Goal: Information Seeking & Learning: Learn about a topic

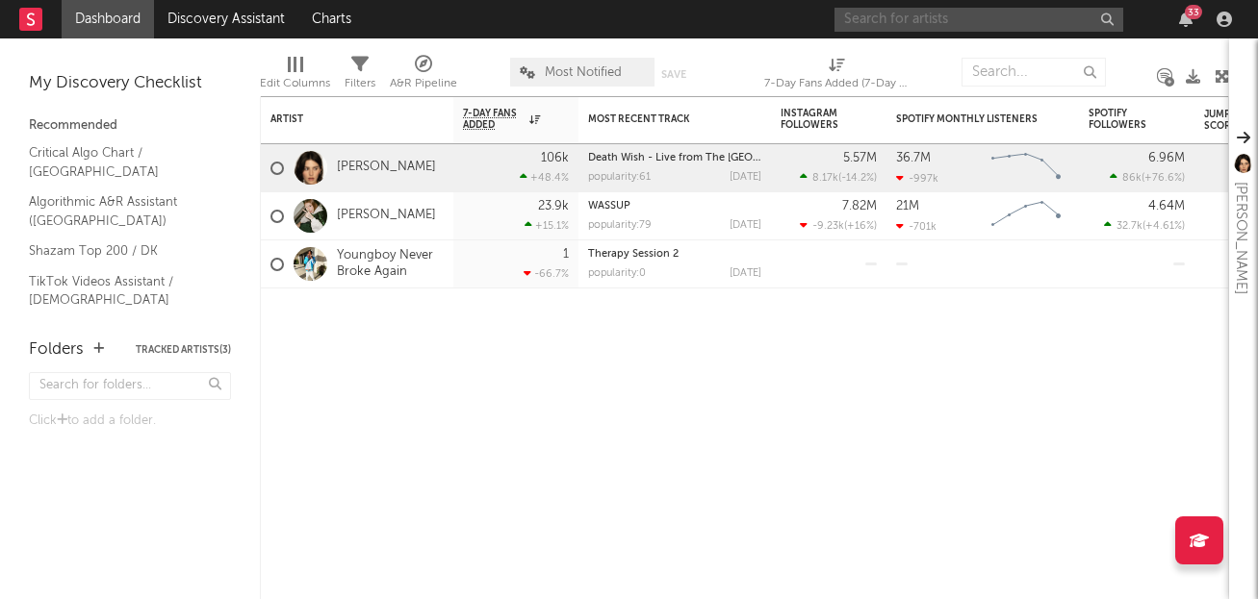
click at [922, 22] on input "text" at bounding box center [978, 20] width 289 height 24
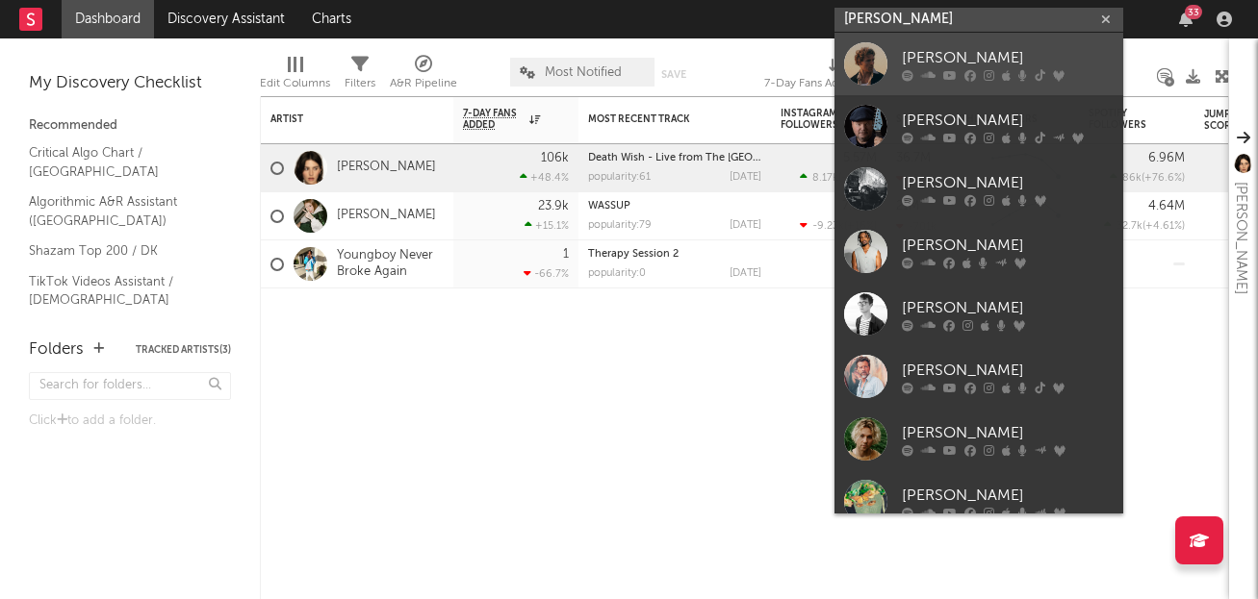
type input "[PERSON_NAME]"
click at [968, 63] on div "[PERSON_NAME]" at bounding box center [1008, 57] width 212 height 23
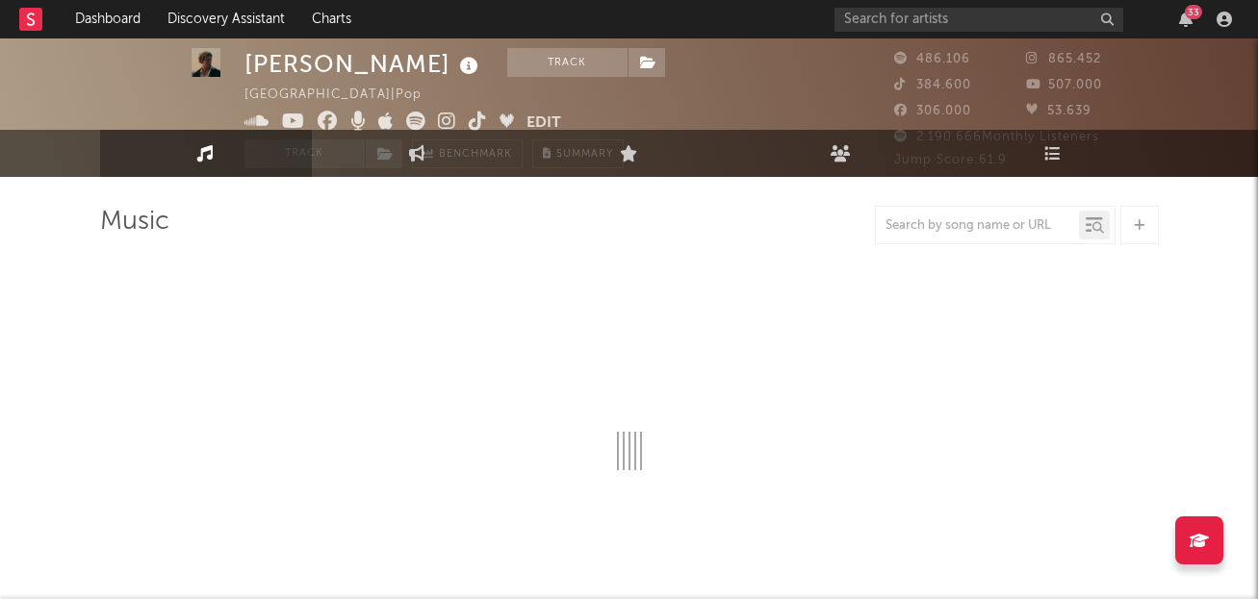
select select "6m"
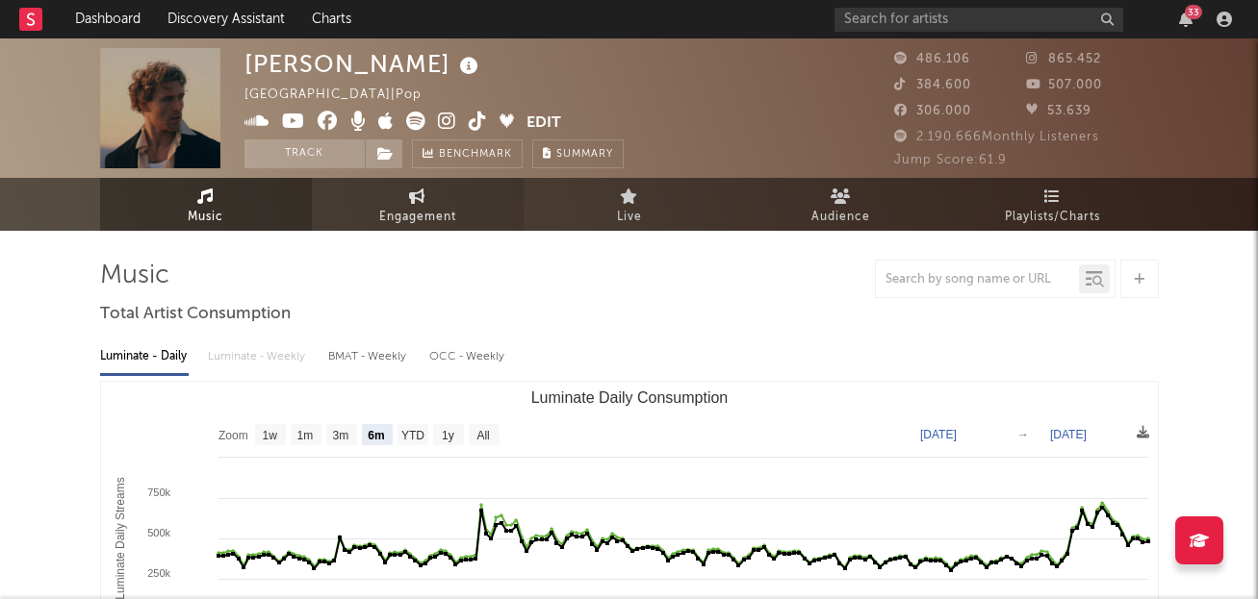
click at [421, 204] on link "Engagement" at bounding box center [418, 204] width 212 height 53
select select "1w"
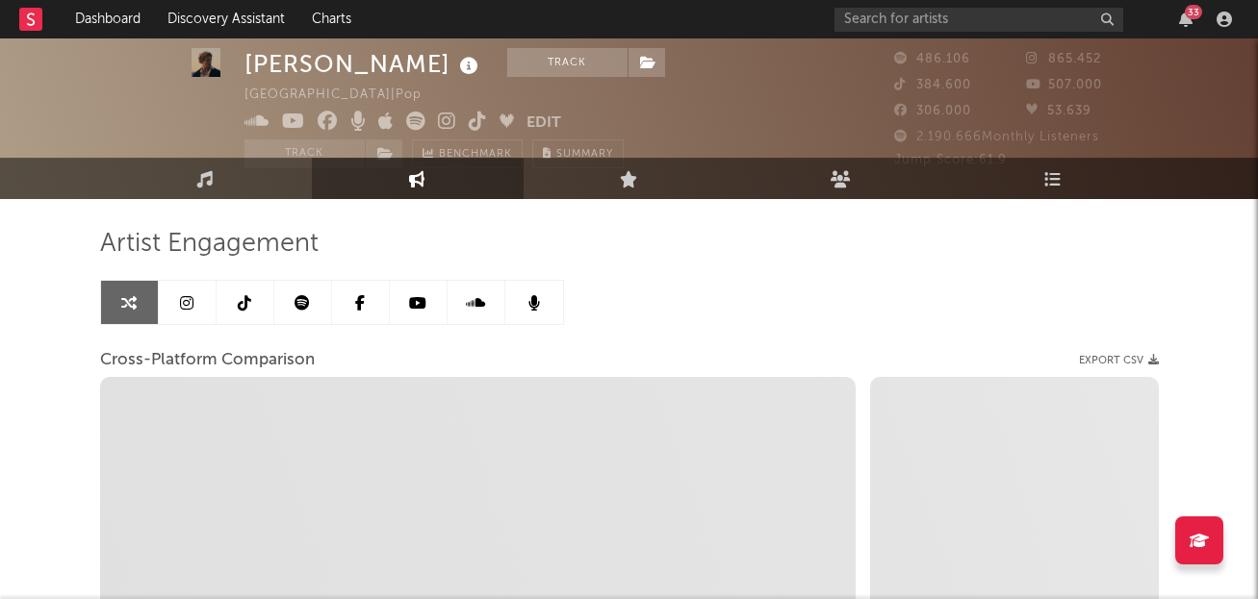
scroll to position [39, 0]
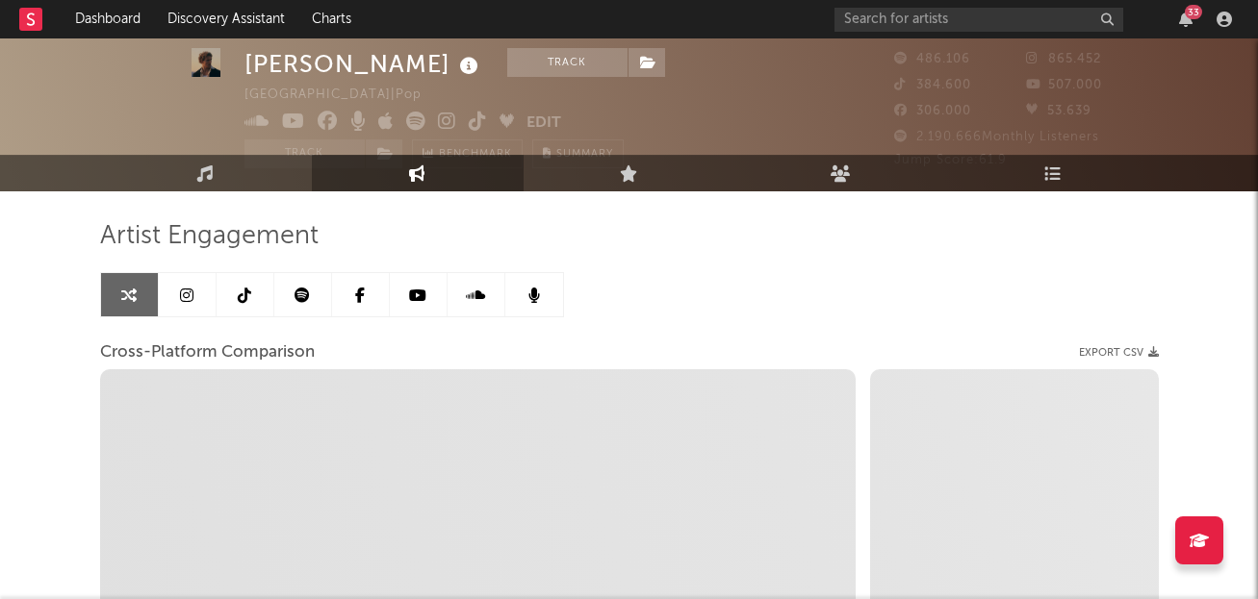
click at [241, 299] on icon at bounding box center [244, 295] width 13 height 15
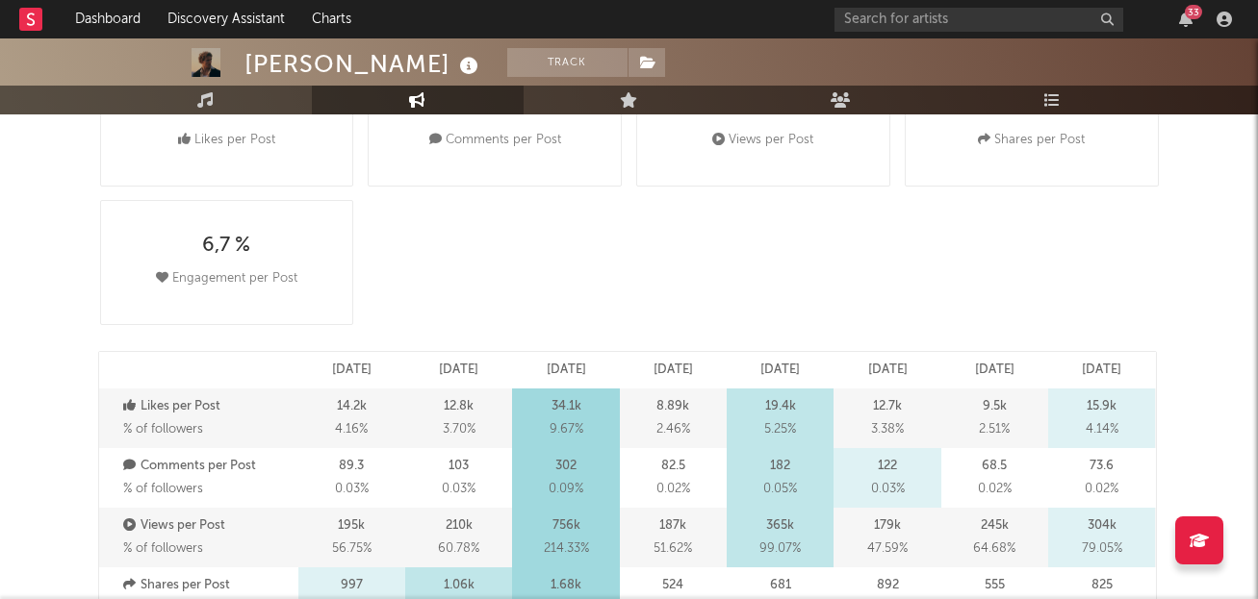
select select "6m"
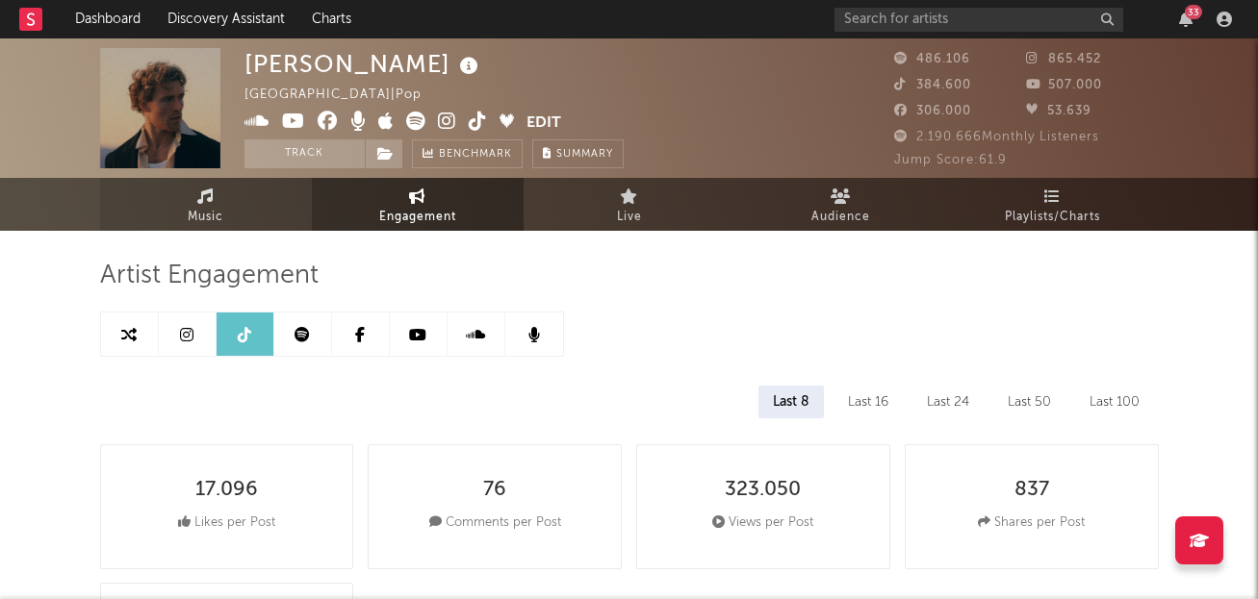
click at [229, 206] on link "Music" at bounding box center [206, 204] width 212 height 53
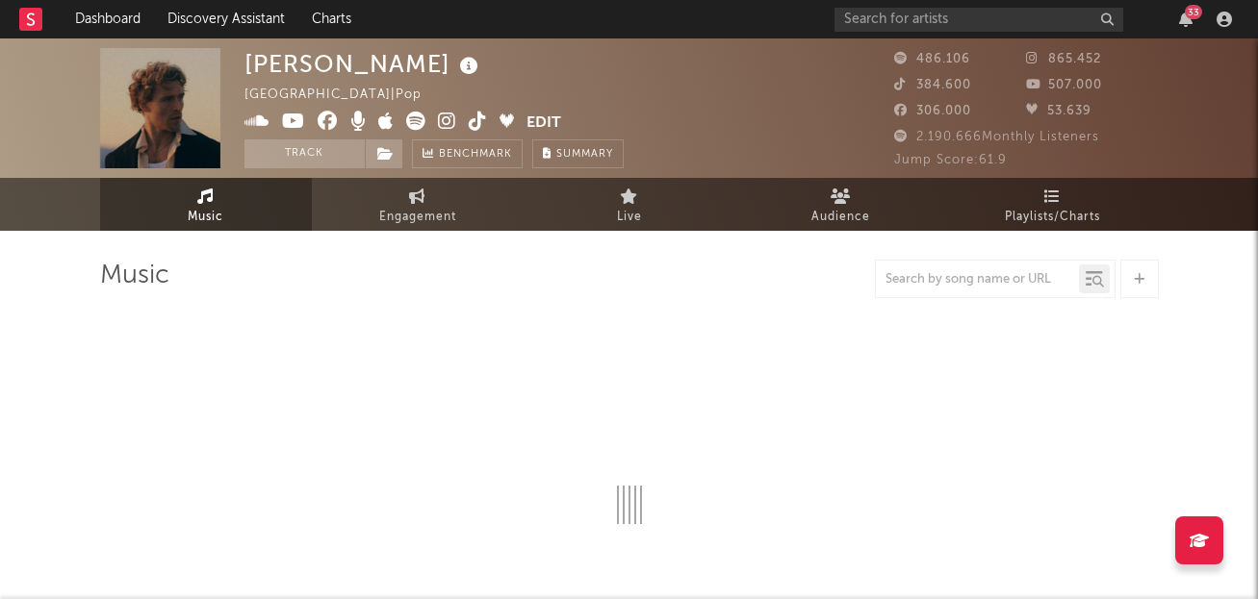
select select "6m"
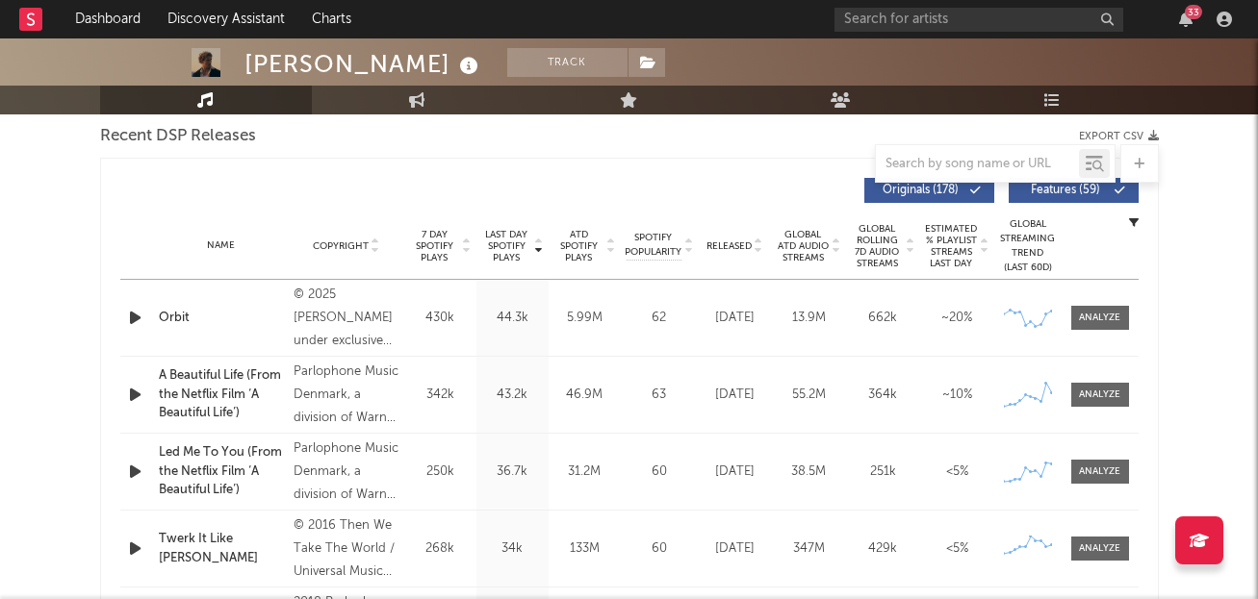
scroll to position [665, 0]
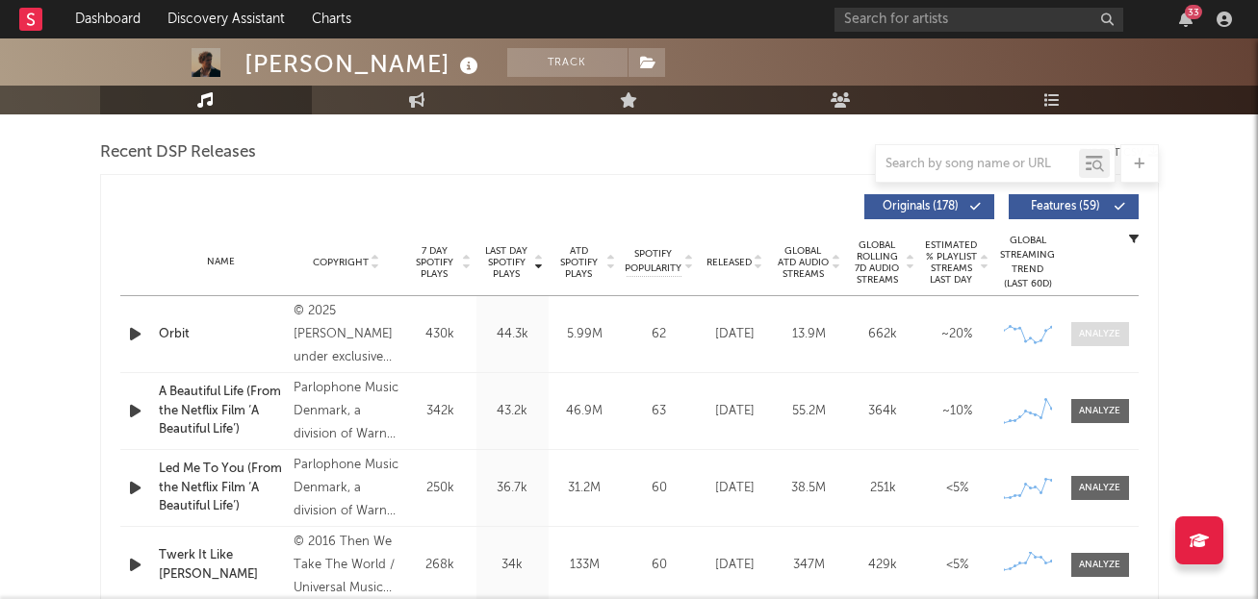
click at [1112, 337] on div at bounding box center [1099, 334] width 41 height 14
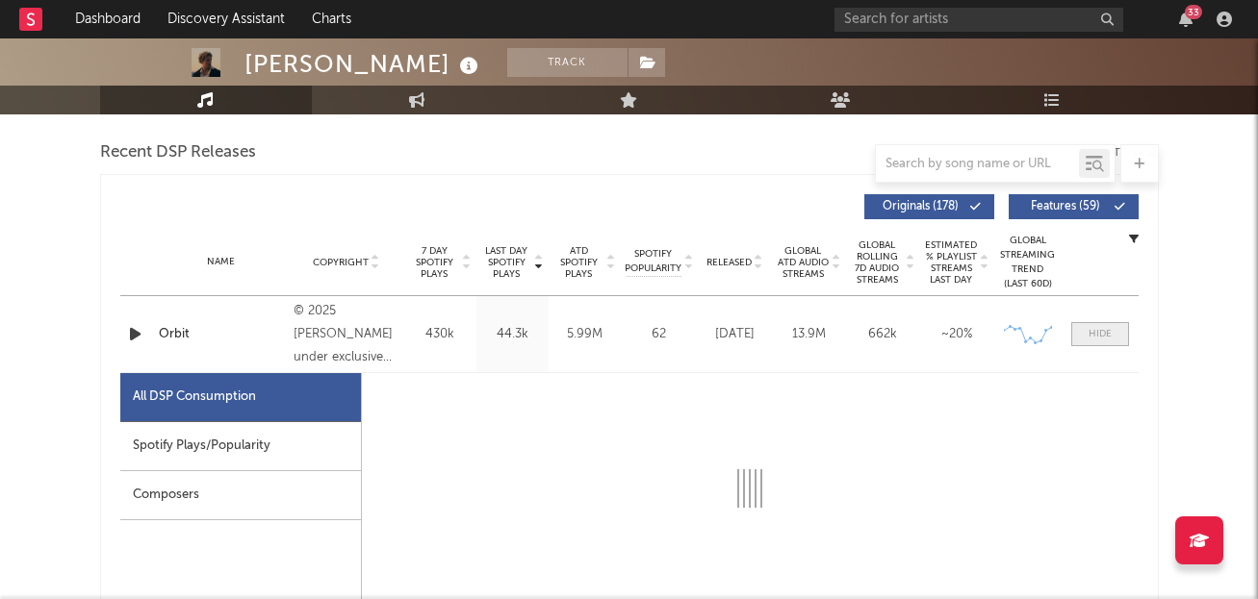
select select "1w"
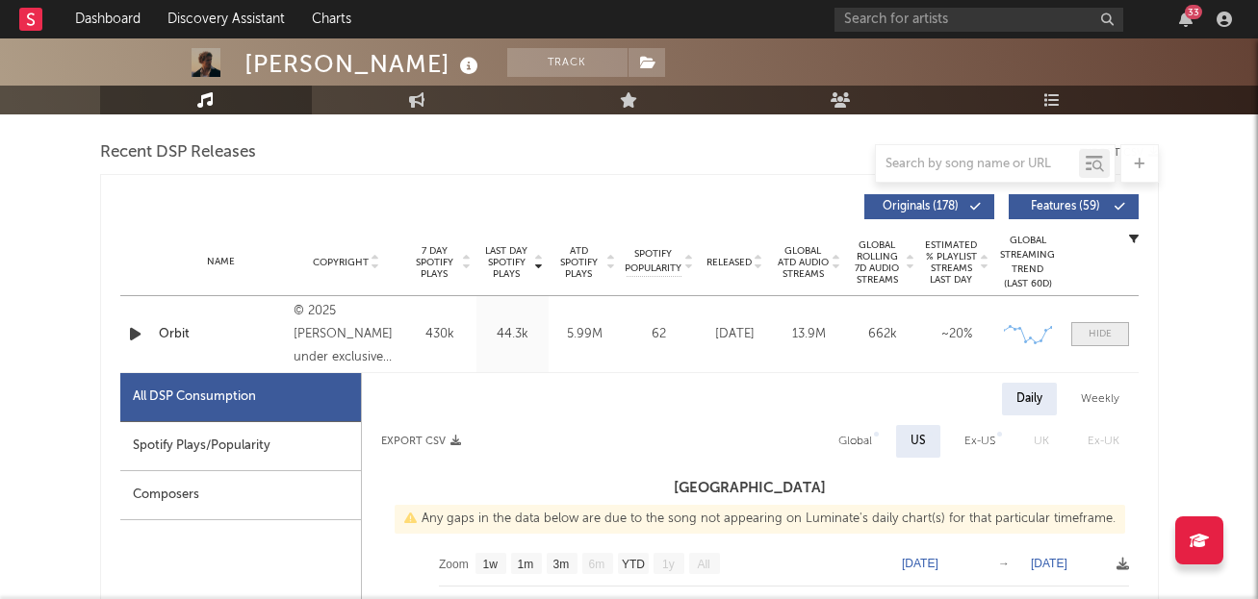
click at [1112, 337] on span at bounding box center [1100, 334] width 58 height 24
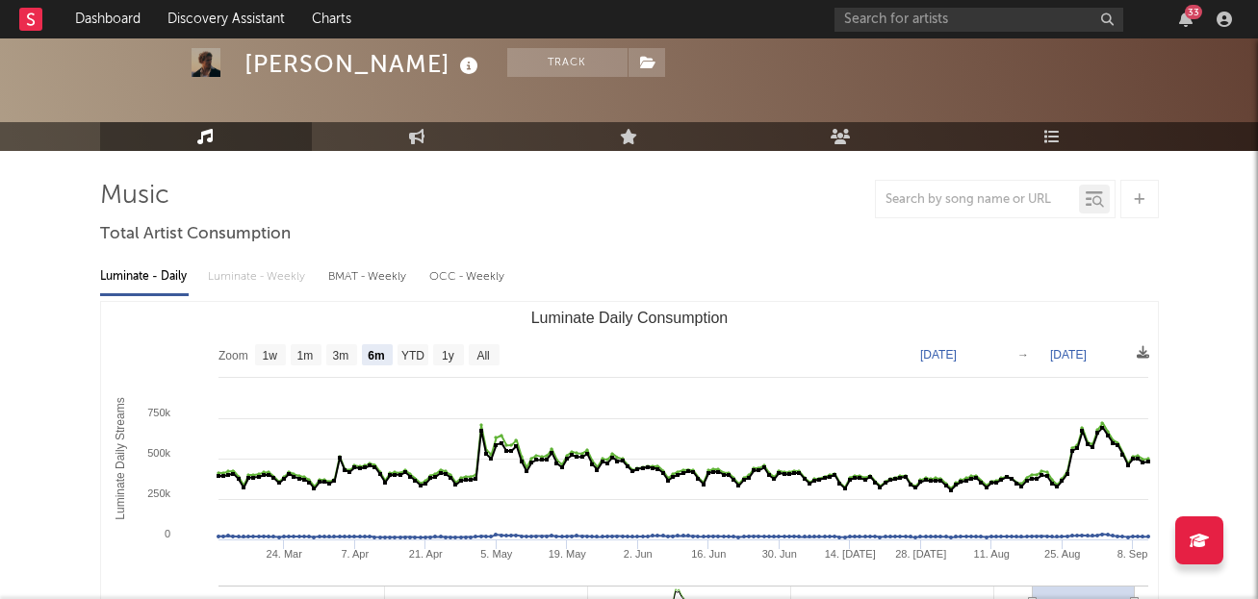
scroll to position [71, 0]
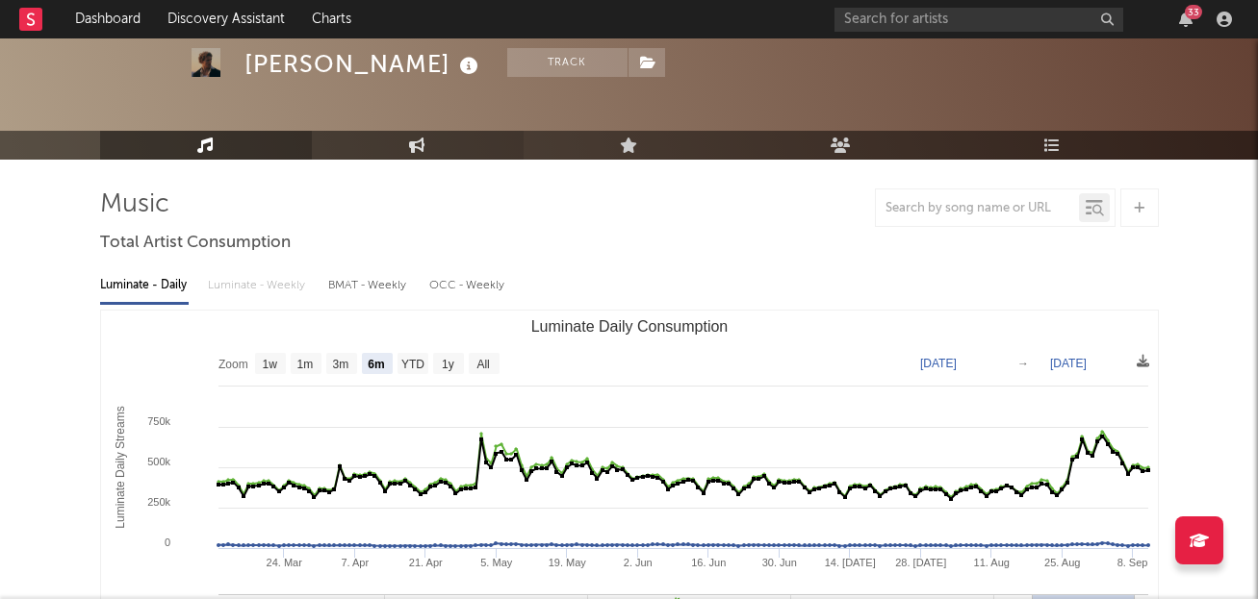
click at [438, 147] on link "Engagement" at bounding box center [418, 145] width 212 height 29
select select "1w"
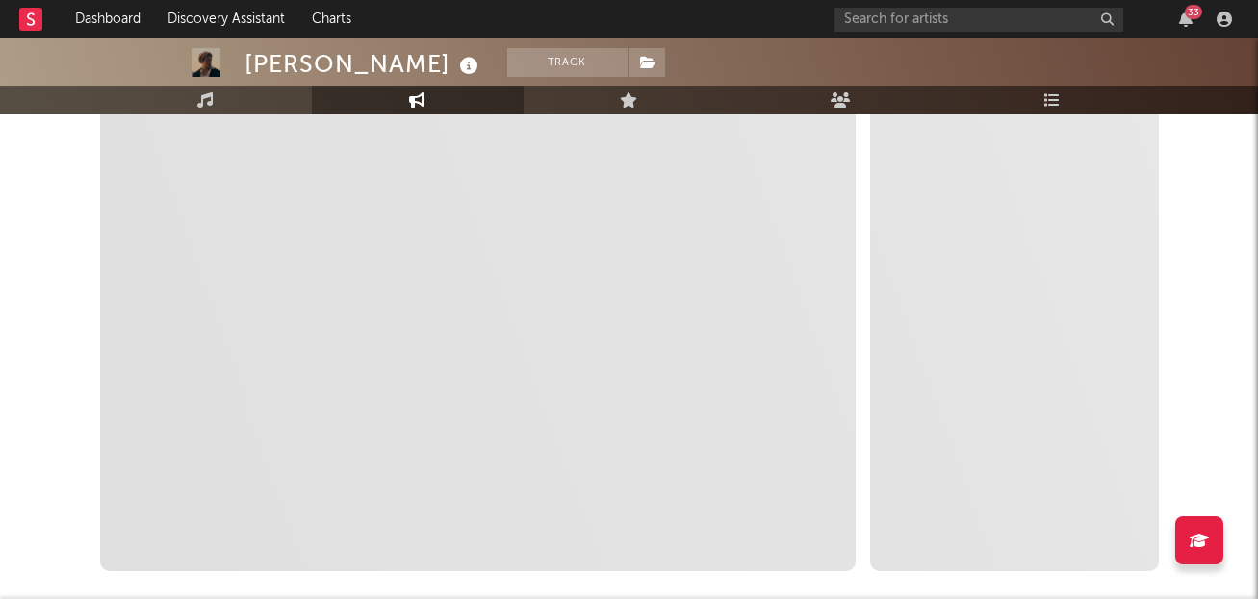
select select "1m"
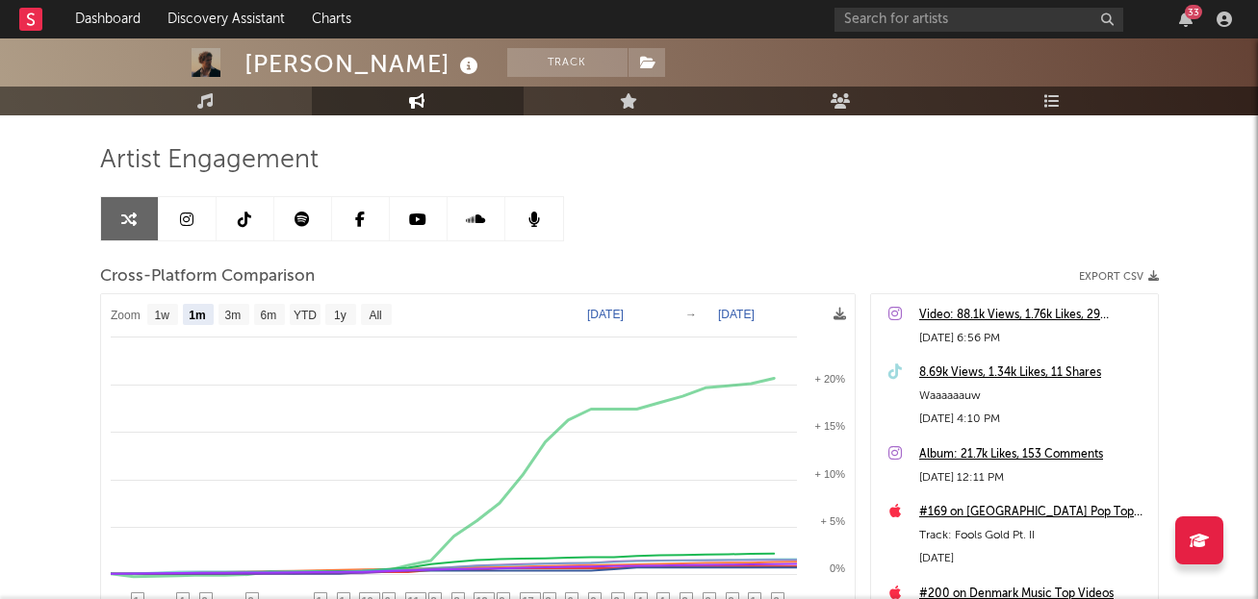
scroll to position [114, 0]
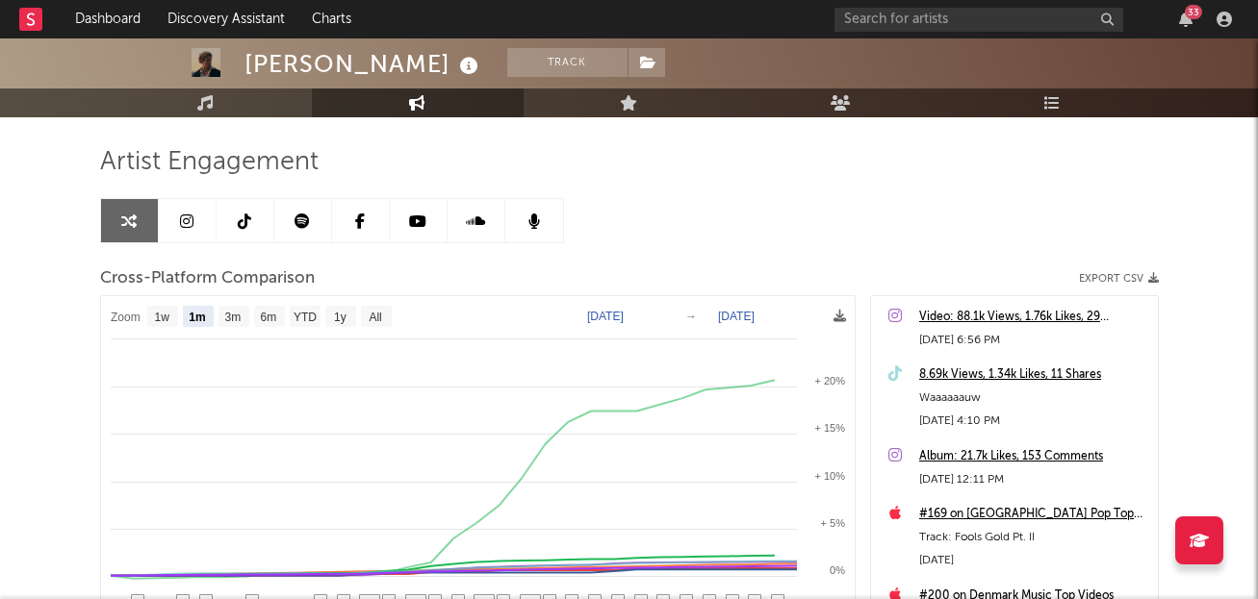
click at [253, 215] on link at bounding box center [245, 220] width 58 height 43
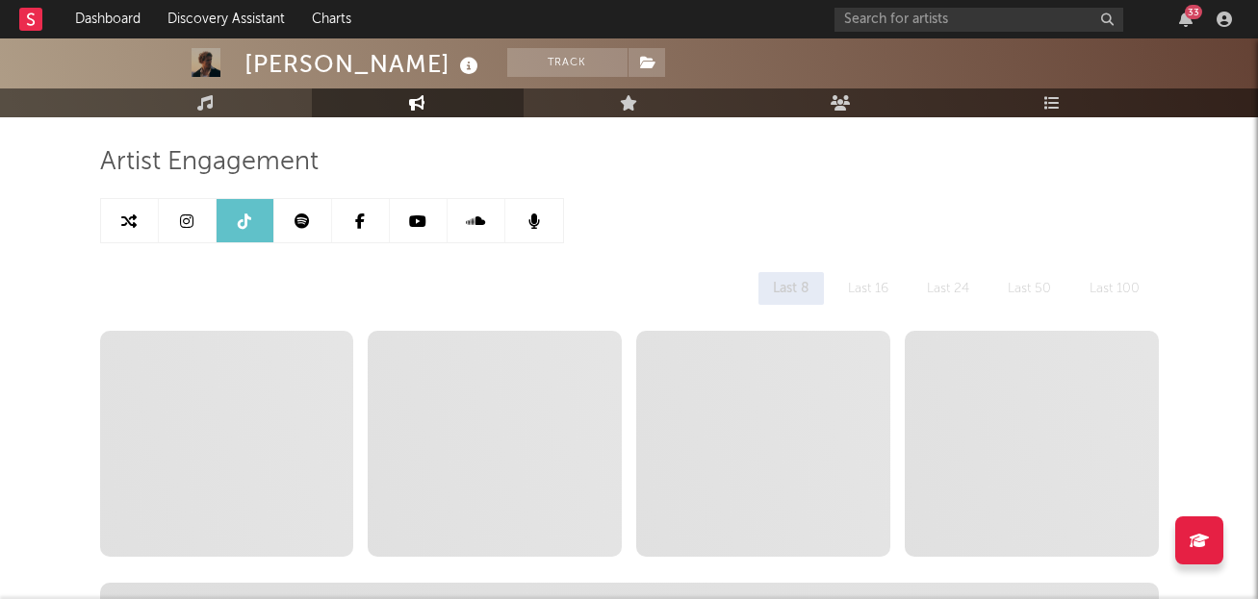
select select "6m"
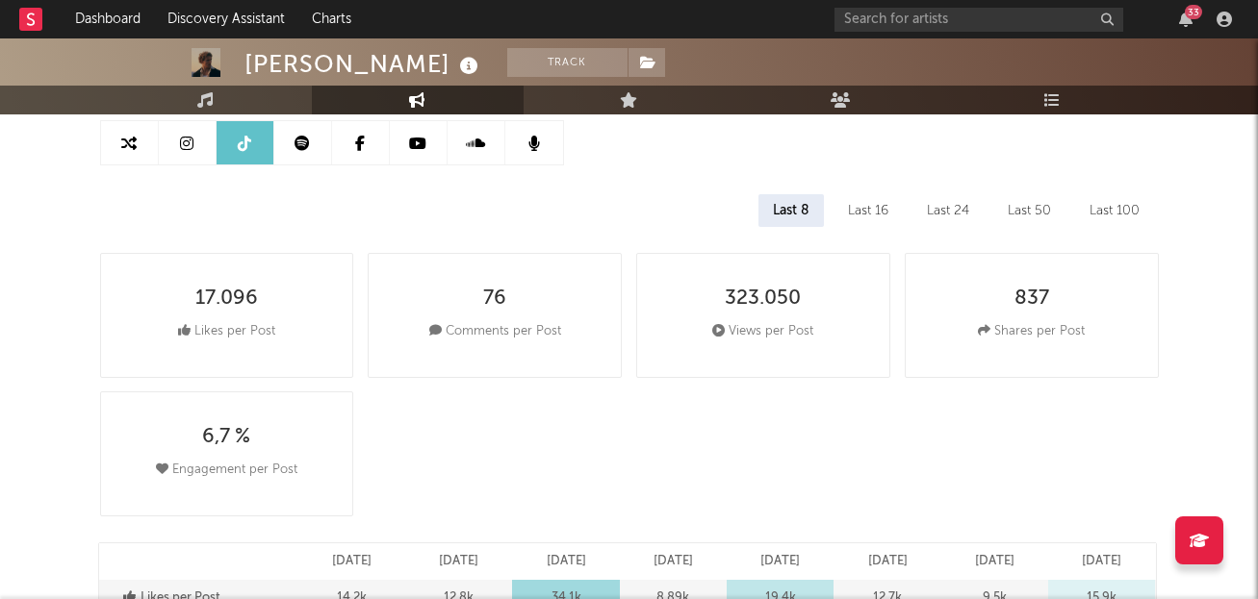
scroll to position [187, 0]
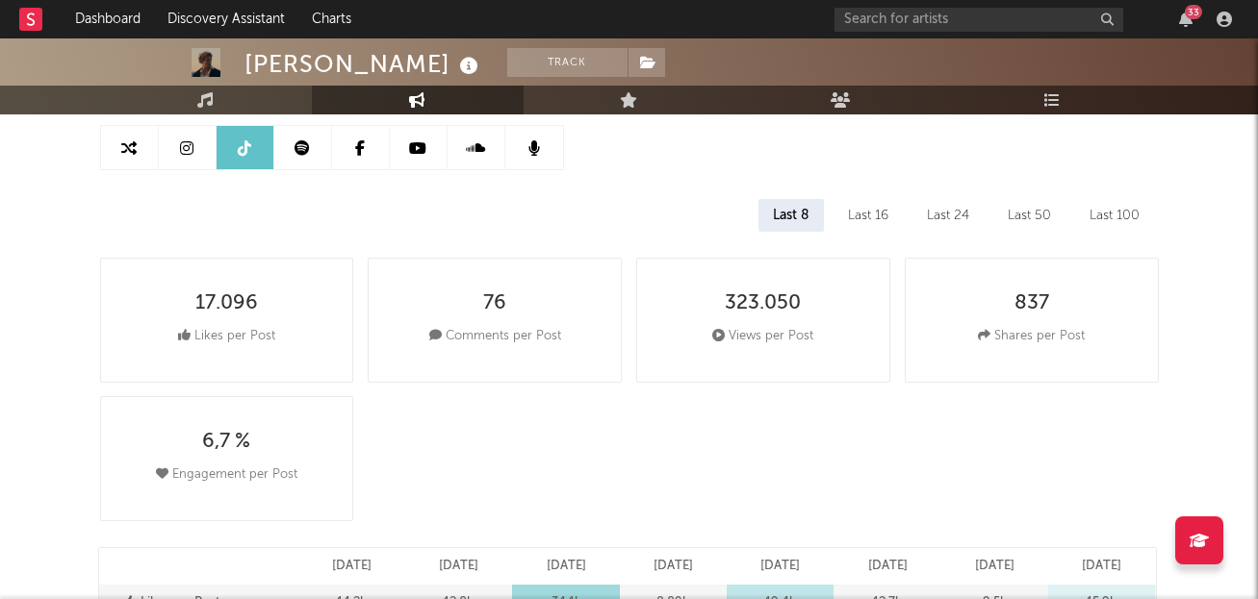
click at [877, 215] on div "Last 16" at bounding box center [867, 215] width 69 height 33
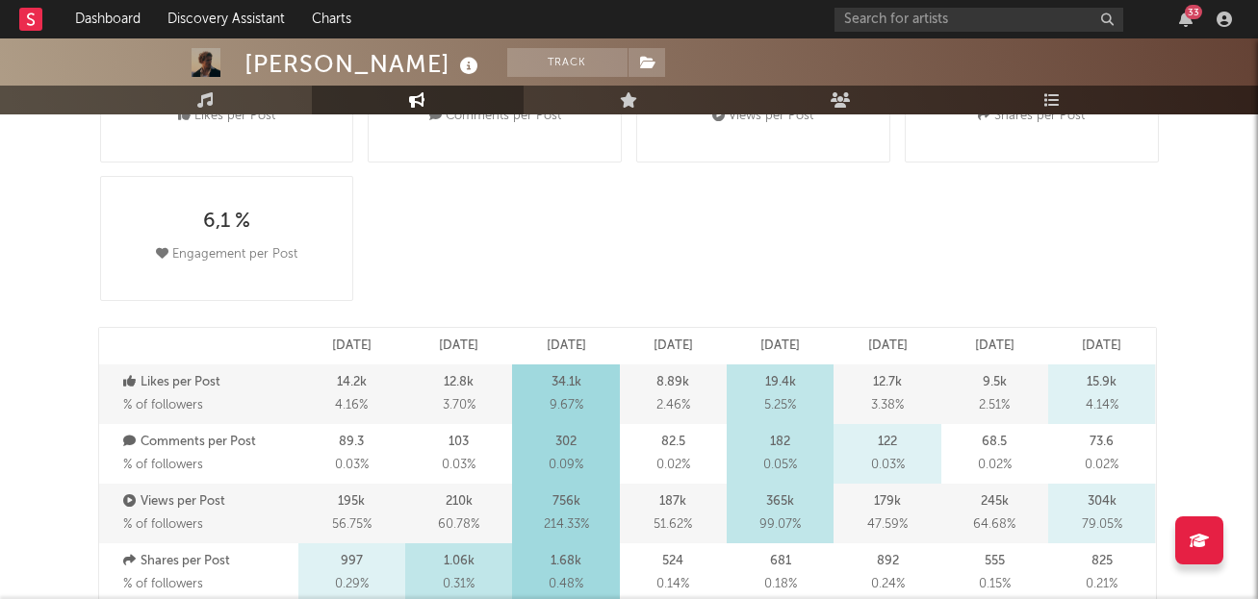
scroll to position [0, 0]
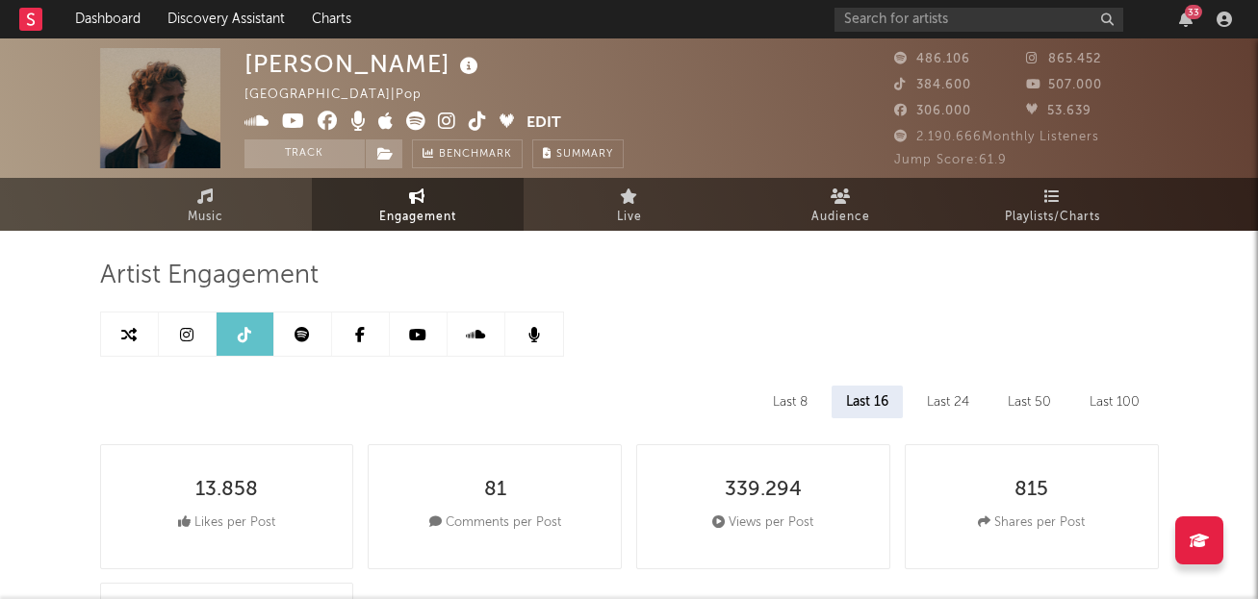
click at [477, 120] on icon at bounding box center [478, 121] width 18 height 19
